Goal: Task Accomplishment & Management: Manage account settings

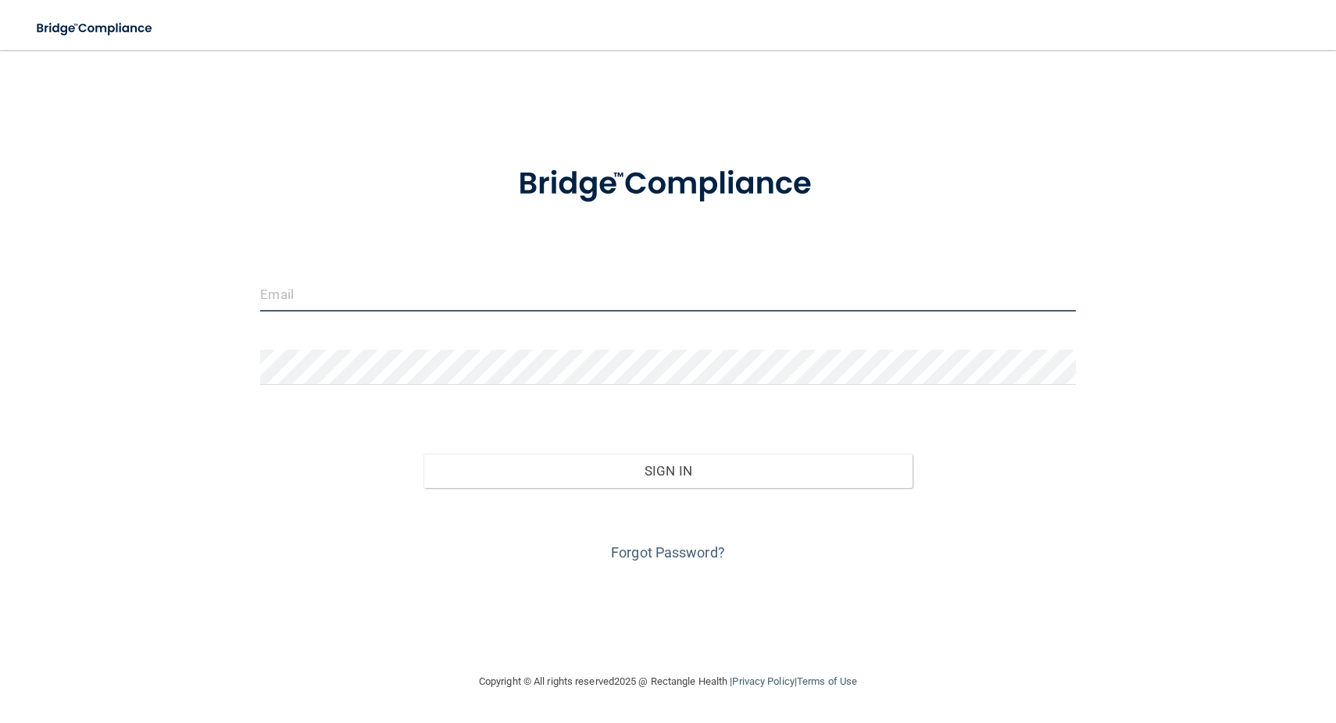
click at [405, 297] on input "email" at bounding box center [667, 293] width 815 height 35
type input "[EMAIL_ADDRESS][DOMAIN_NAME]"
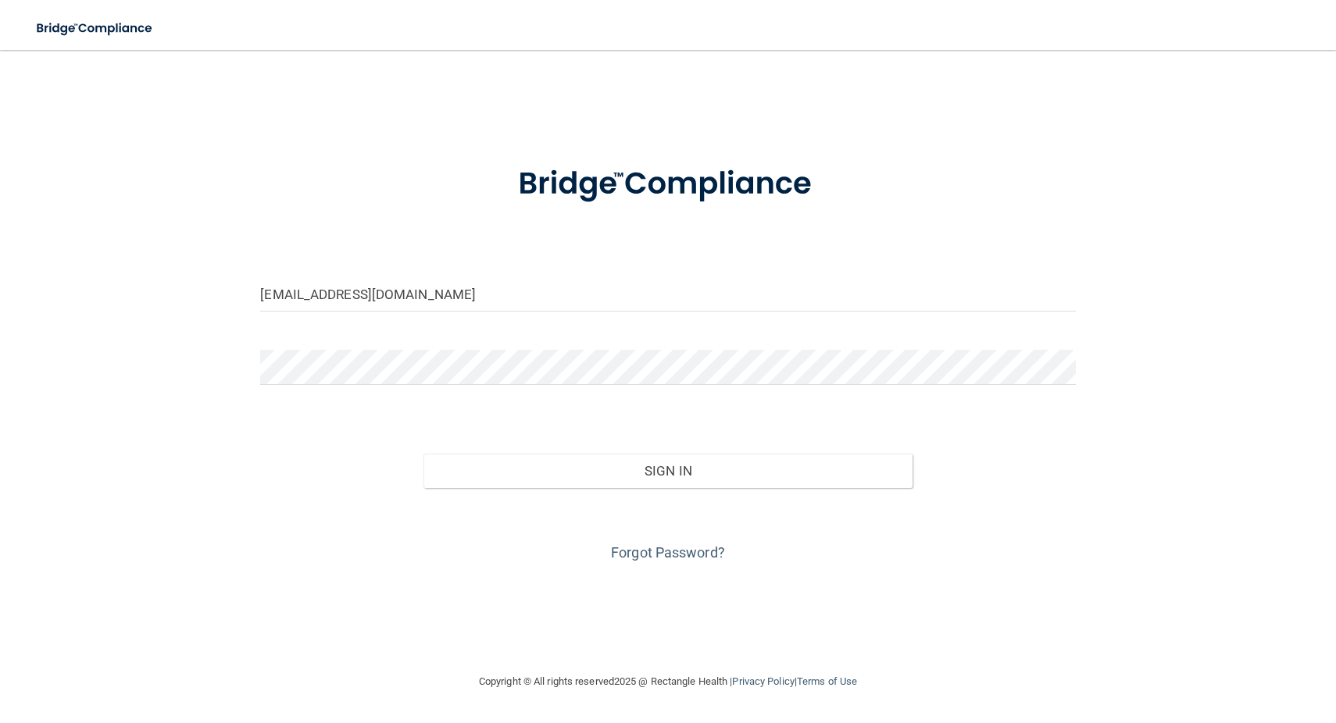
click at [667, 469] on button "Sign In" at bounding box center [667, 471] width 489 height 34
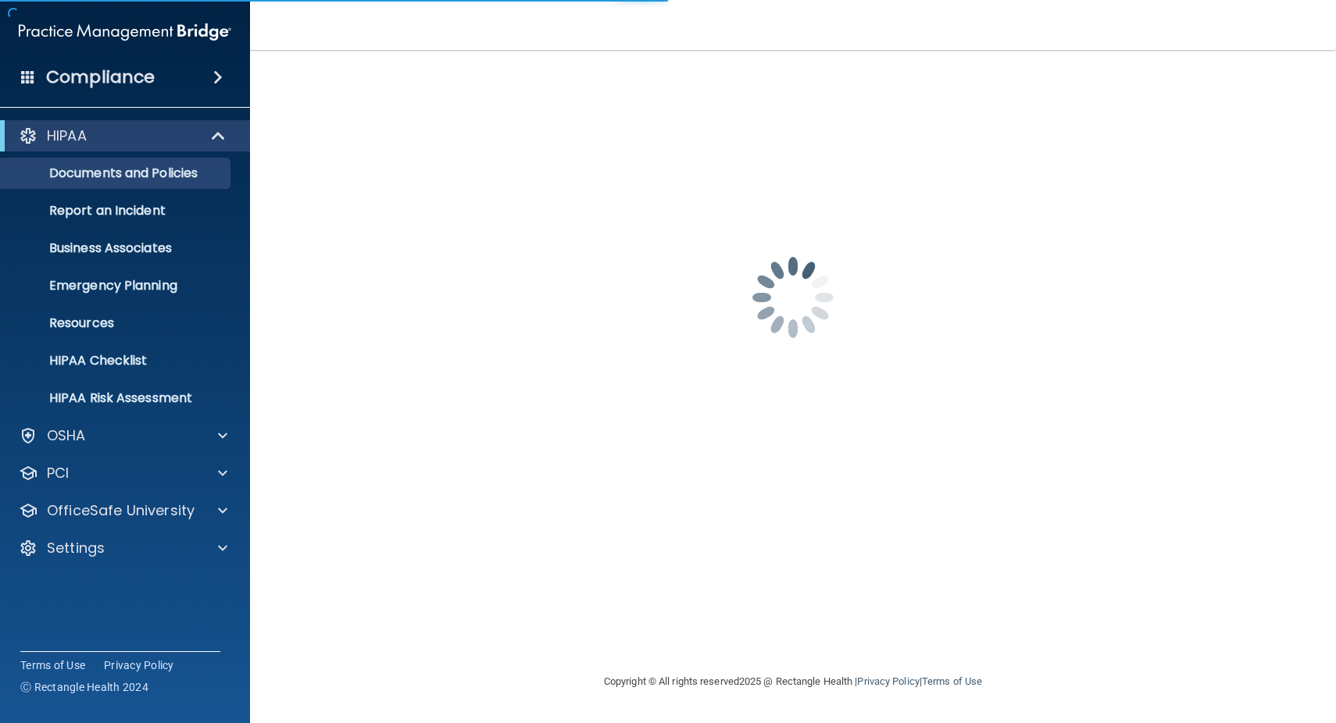
click at [572, 472] on div "[EMAIL_ADDRESS][DOMAIN_NAME] Password is required Invalid email/password. You d…" at bounding box center [792, 361] width 1023 height 591
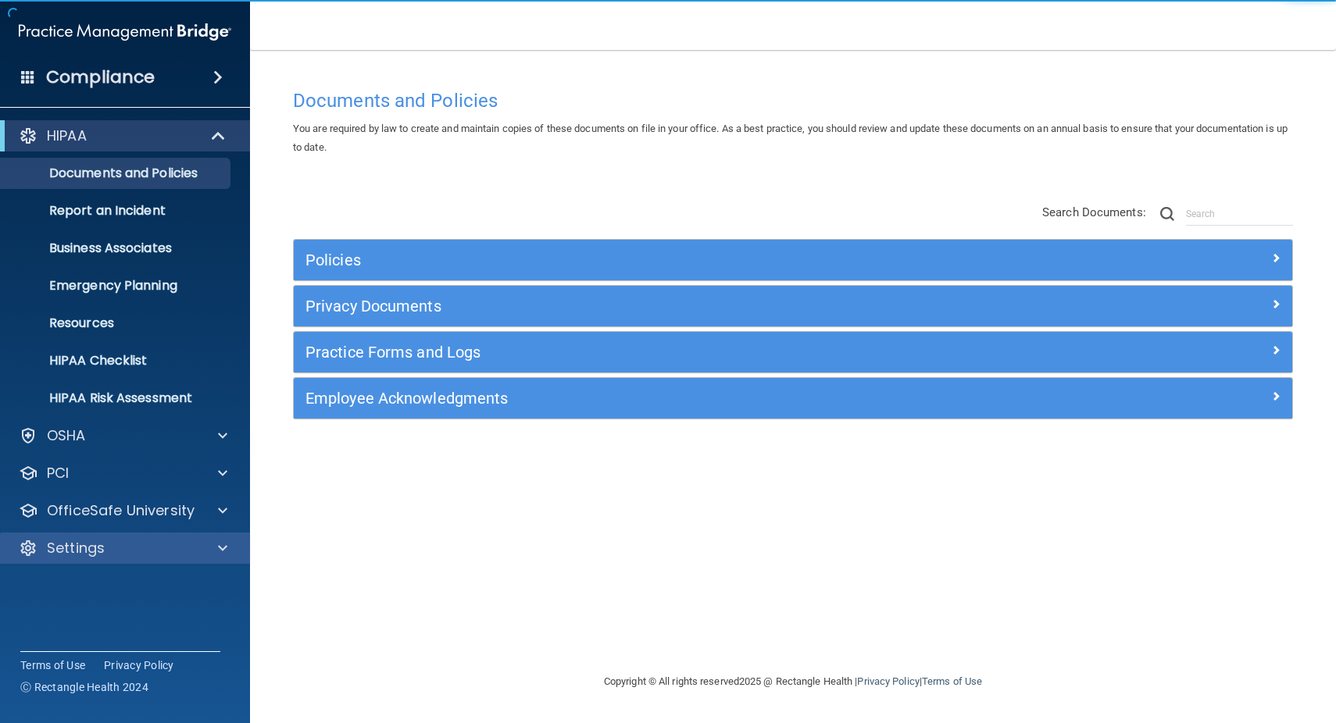
click at [87, 558] on div "Settings" at bounding box center [125, 548] width 251 height 31
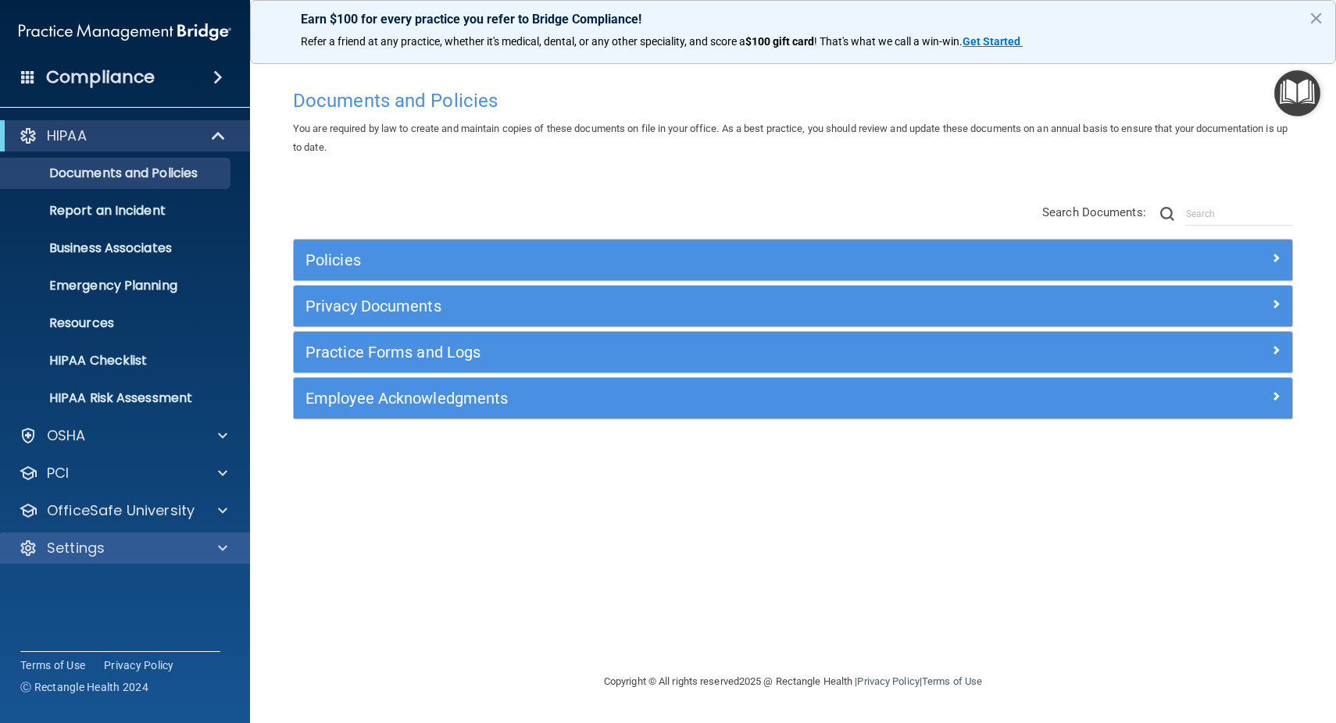
click at [80, 554] on p "Settings" at bounding box center [76, 548] width 58 height 19
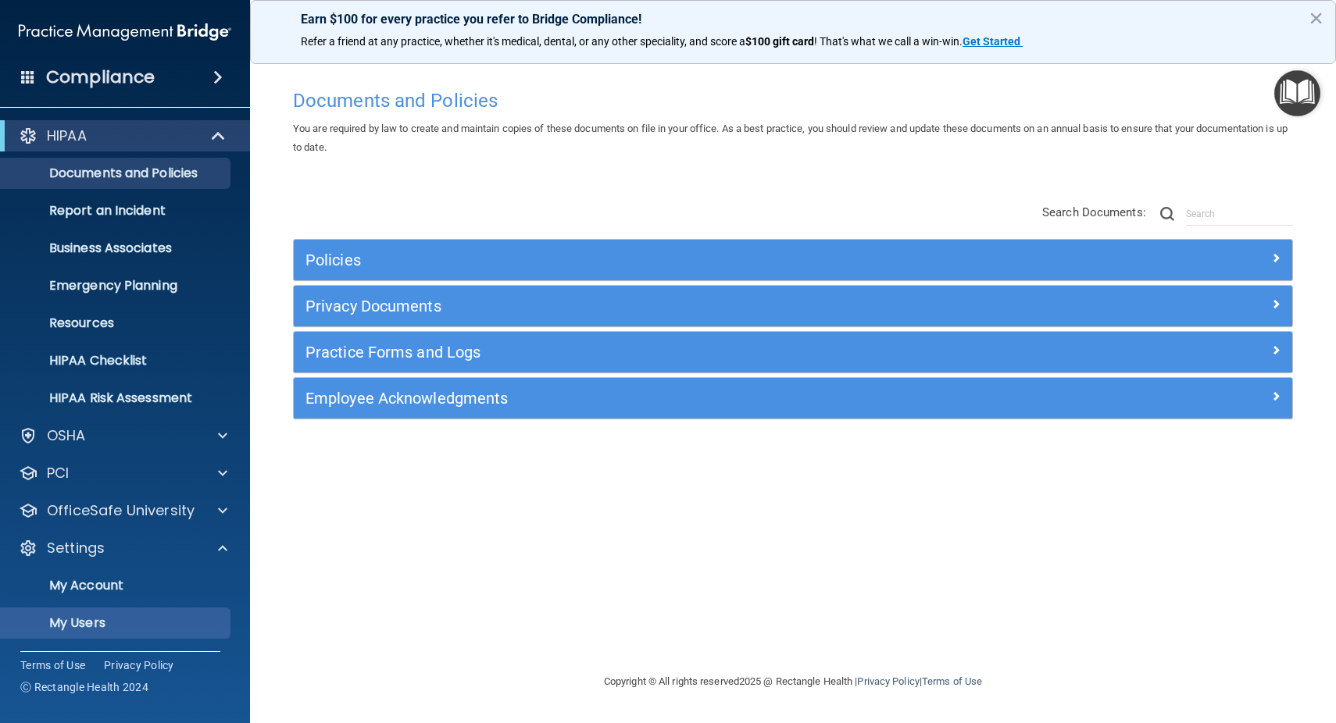
click at [94, 619] on p "My Users" at bounding box center [116, 623] width 213 height 16
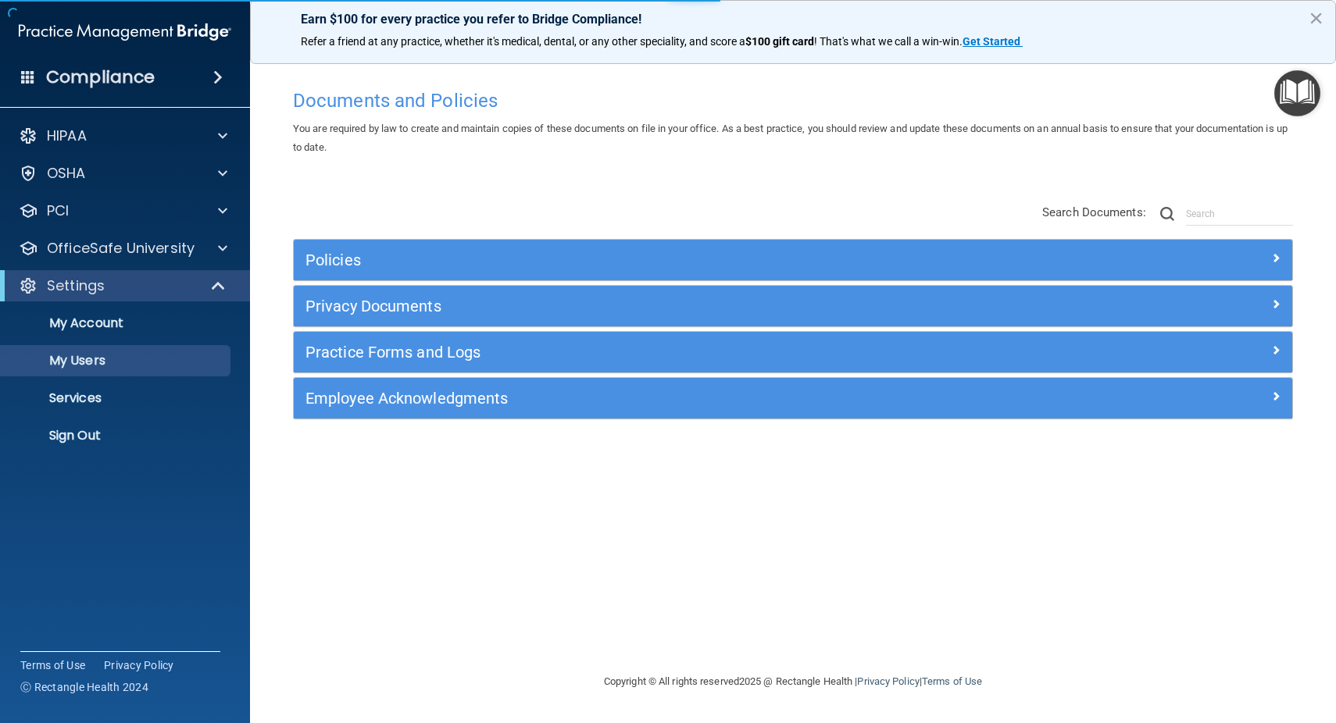
select select "20"
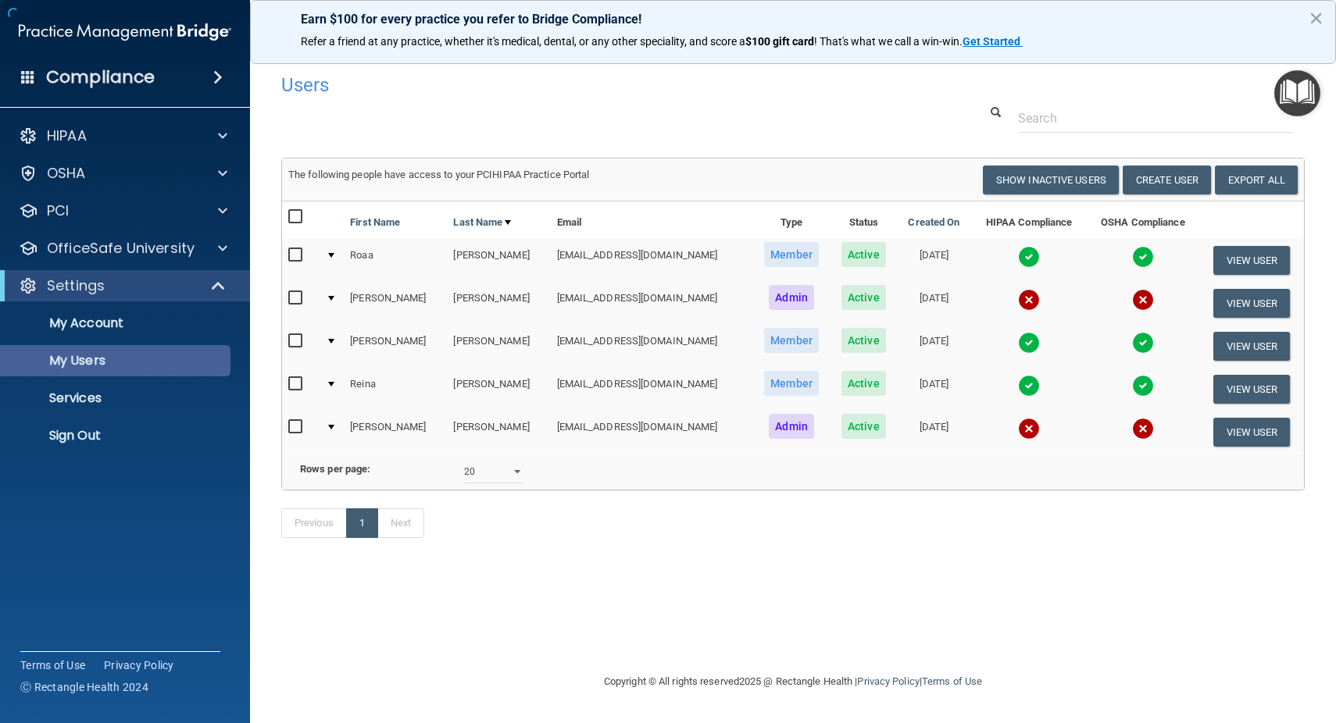
click at [92, 373] on link "My Users" at bounding box center [107, 360] width 246 height 31
